Goal: Transaction & Acquisition: Download file/media

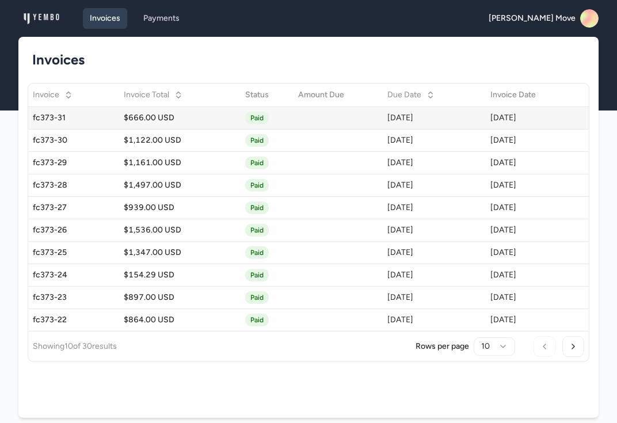
click at [133, 118] on div "$666.00 USD" at bounding box center [180, 118] width 112 height 12
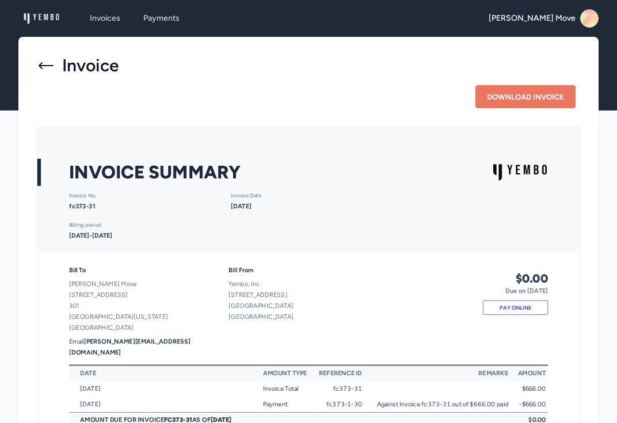
click at [45, 66] on icon at bounding box center [46, 65] width 18 height 18
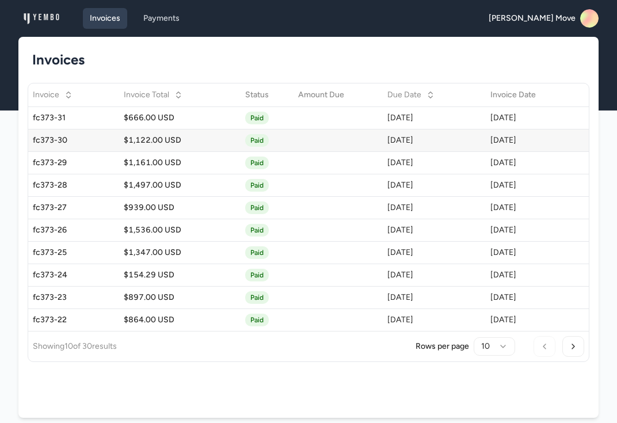
click at [173, 135] on div "$1,122.00 USD" at bounding box center [180, 141] width 112 height 12
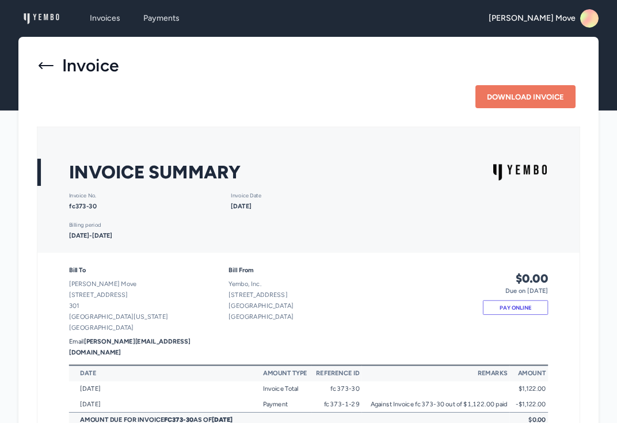
scroll to position [40, 0]
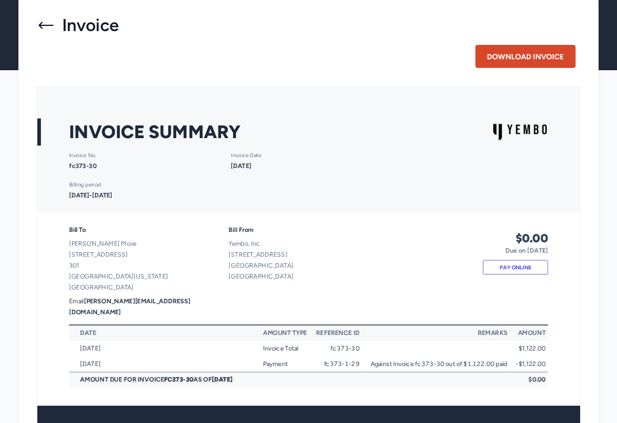
click at [501, 59] on button "Download Invoice" at bounding box center [525, 56] width 100 height 23
